Goal: Information Seeking & Learning: Learn about a topic

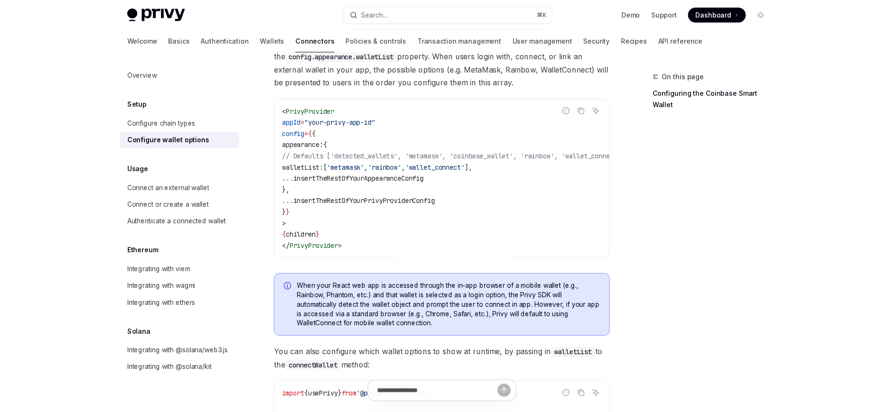
scroll to position [59, 0]
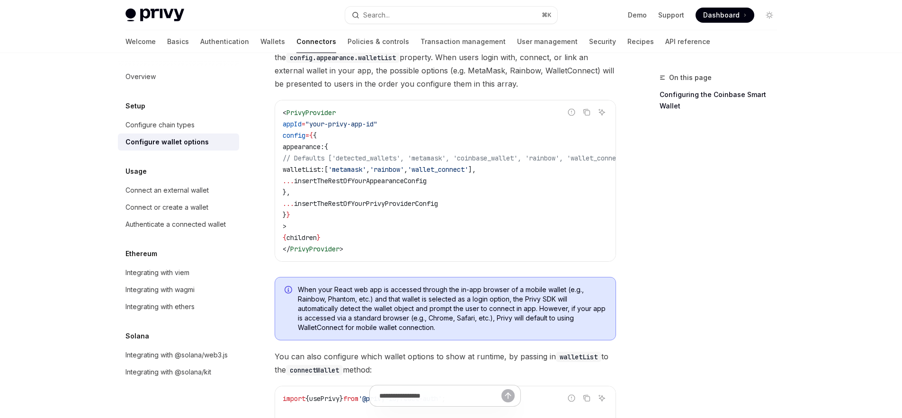
click at [714, 15] on span "Dashboard" at bounding box center [721, 14] width 36 height 9
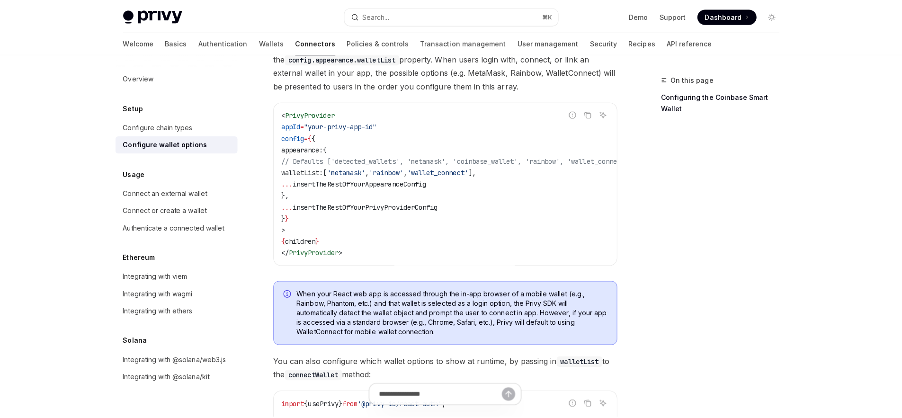
scroll to position [66, 0]
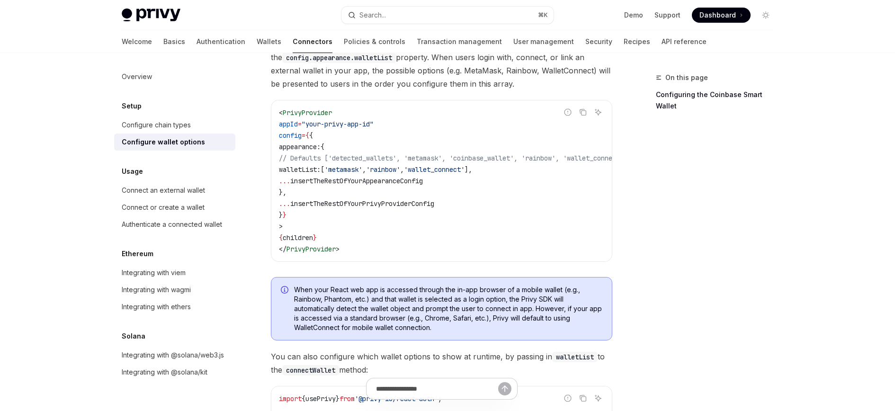
type textarea "*"
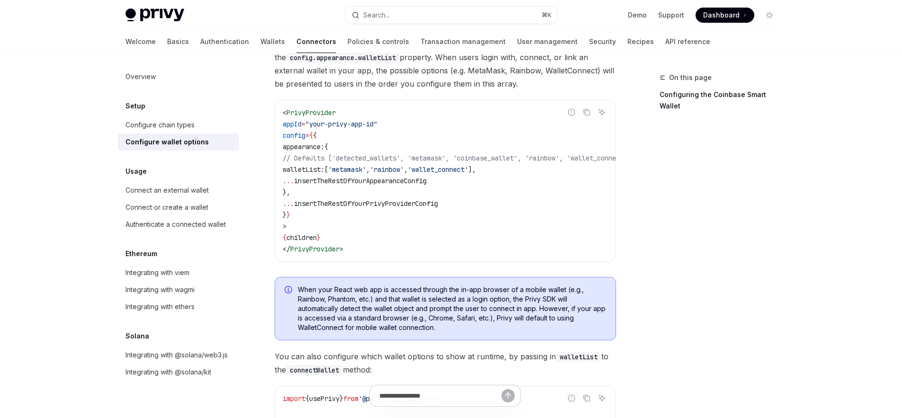
scroll to position [59, 0]
click at [728, 17] on span "Dashboard" at bounding box center [721, 14] width 36 height 9
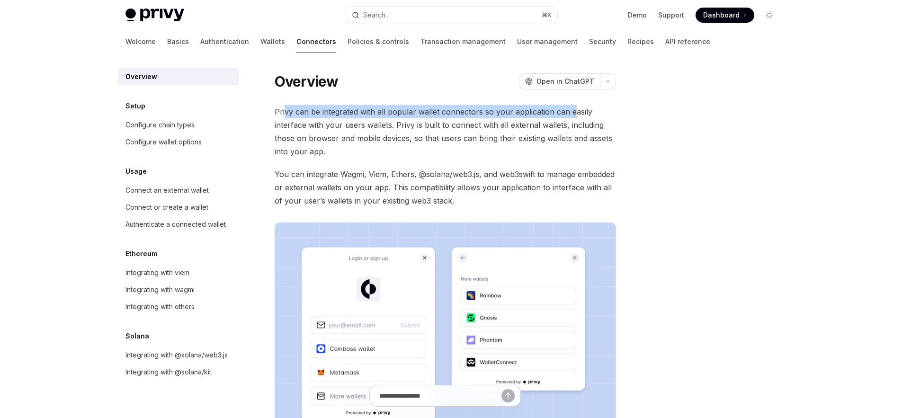
drag, startPoint x: 284, startPoint y: 111, endPoint x: 572, endPoint y: 109, distance: 287.9
click at [572, 109] on span "Privy can be integrated with all popular wallet connectors so your application …" at bounding box center [445, 131] width 341 height 53
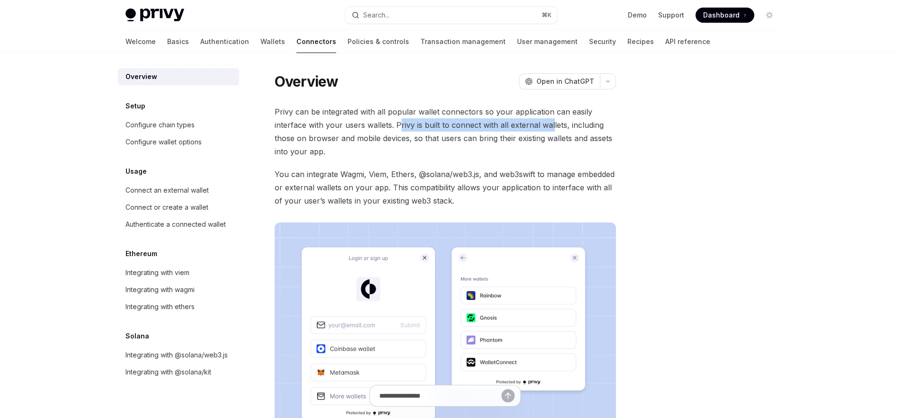
drag, startPoint x: 439, startPoint y: 125, endPoint x: 551, endPoint y: 124, distance: 112.2
click at [551, 124] on span "Privy can be integrated with all popular wallet connectors so your application …" at bounding box center [445, 131] width 341 height 53
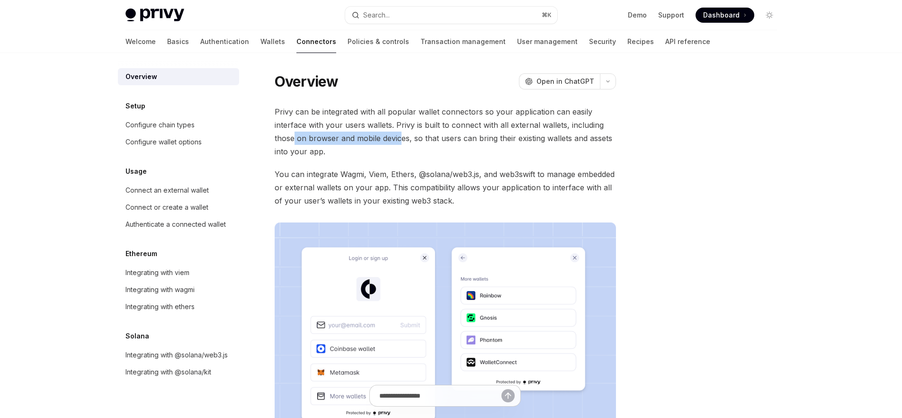
drag, startPoint x: 293, startPoint y: 138, endPoint x: 399, endPoint y: 140, distance: 106.1
click at [399, 140] on span "Privy can be integrated with all popular wallet connectors so your application …" at bounding box center [445, 131] width 341 height 53
click at [403, 139] on span "Privy can be integrated with all popular wallet connectors so your application …" at bounding box center [445, 131] width 341 height 53
drag, startPoint x: 314, startPoint y: 139, endPoint x: 380, endPoint y: 137, distance: 65.9
click at [380, 137] on span "Privy can be integrated with all popular wallet connectors so your application …" at bounding box center [445, 131] width 341 height 53
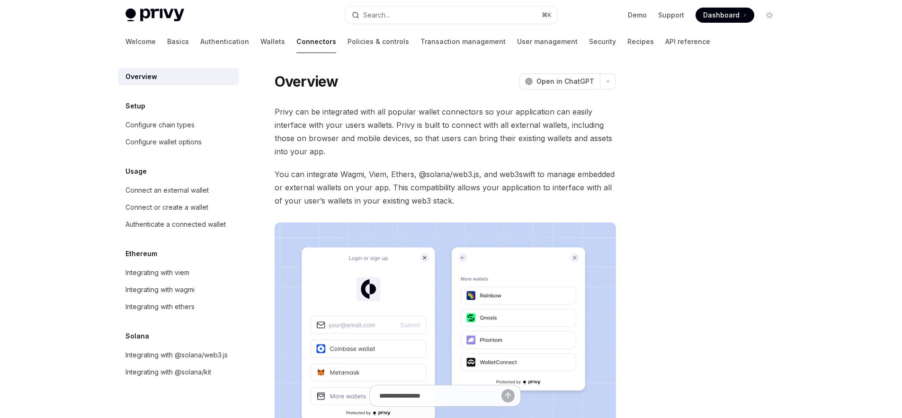
click at [396, 137] on span "Privy can be integrated with all popular wallet connectors so your application …" at bounding box center [445, 131] width 341 height 53
drag, startPoint x: 431, startPoint y: 138, endPoint x: 591, endPoint y: 139, distance: 160.1
click at [591, 139] on span "Privy can be integrated with all popular wallet connectors so your application …" at bounding box center [445, 131] width 341 height 53
drag, startPoint x: 338, startPoint y: 174, endPoint x: 489, endPoint y: 174, distance: 151.1
click at [489, 174] on span "You can integrate Wagmi, Viem, Ethers, @solana/web3.js, and web3swift to manage…" at bounding box center [445, 188] width 341 height 40
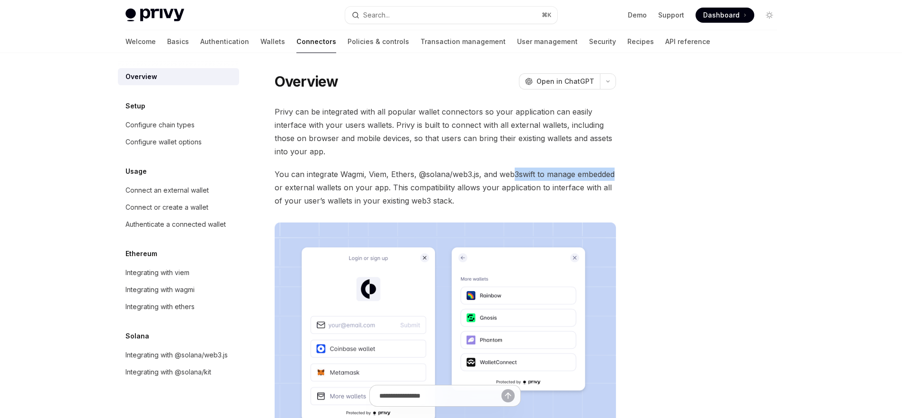
drag, startPoint x: 515, startPoint y: 173, endPoint x: 615, endPoint y: 173, distance: 100.4
click at [615, 173] on span "You can integrate Wagmi, Viem, Ethers, @solana/web3.js, and web3swift to manage…" at bounding box center [445, 188] width 341 height 40
drag, startPoint x: 334, startPoint y: 186, endPoint x: 374, endPoint y: 187, distance: 39.8
click at [374, 187] on span "You can integrate Wagmi, Viem, Ethers, @solana/web3.js, and web3swift to manage…" at bounding box center [445, 188] width 341 height 40
drag, startPoint x: 410, startPoint y: 188, endPoint x: 586, endPoint y: 187, distance: 176.6
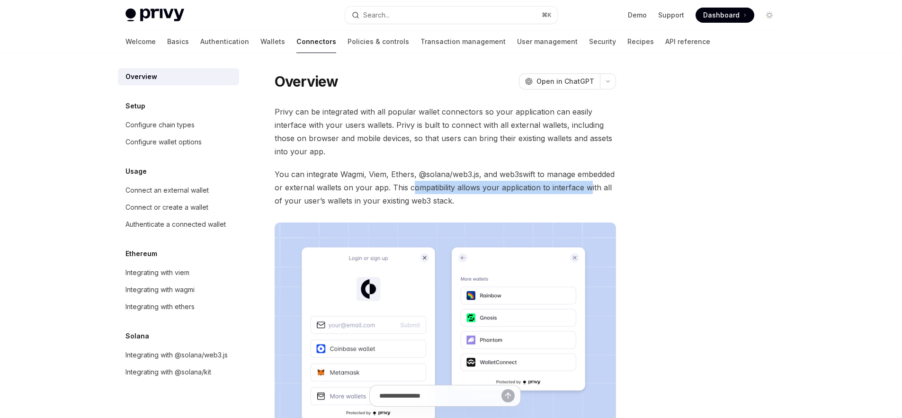
click at [586, 187] on span "You can integrate Wagmi, Viem, Ethers, @solana/web3.js, and web3swift to manage…" at bounding box center [445, 188] width 341 height 40
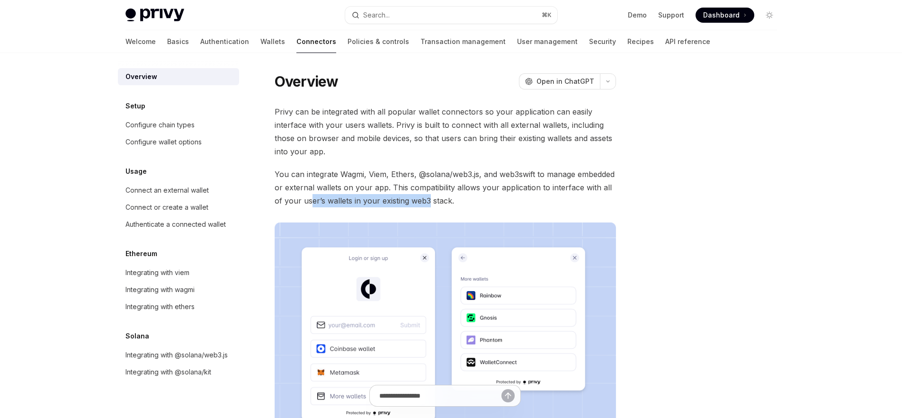
drag, startPoint x: 310, startPoint y: 202, endPoint x: 437, endPoint y: 202, distance: 126.9
click at [436, 202] on span "You can integrate Wagmi, Viem, Ethers, @solana/web3.js, and web3swift to manage…" at bounding box center [445, 188] width 341 height 40
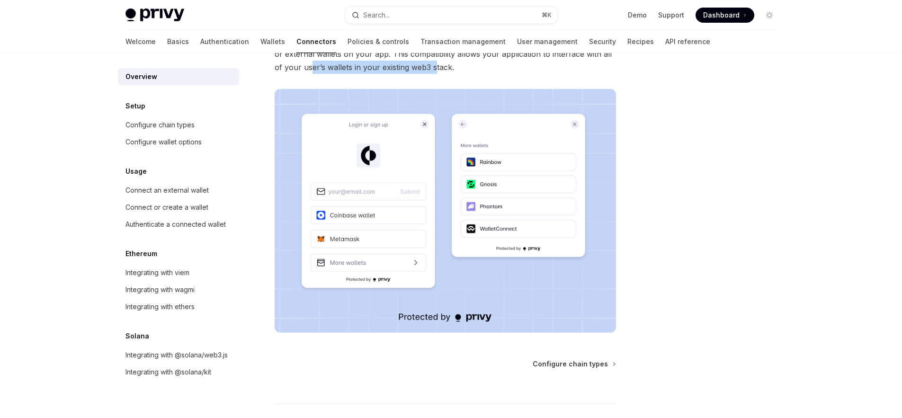
scroll to position [201, 0]
